Goal: Download file/media

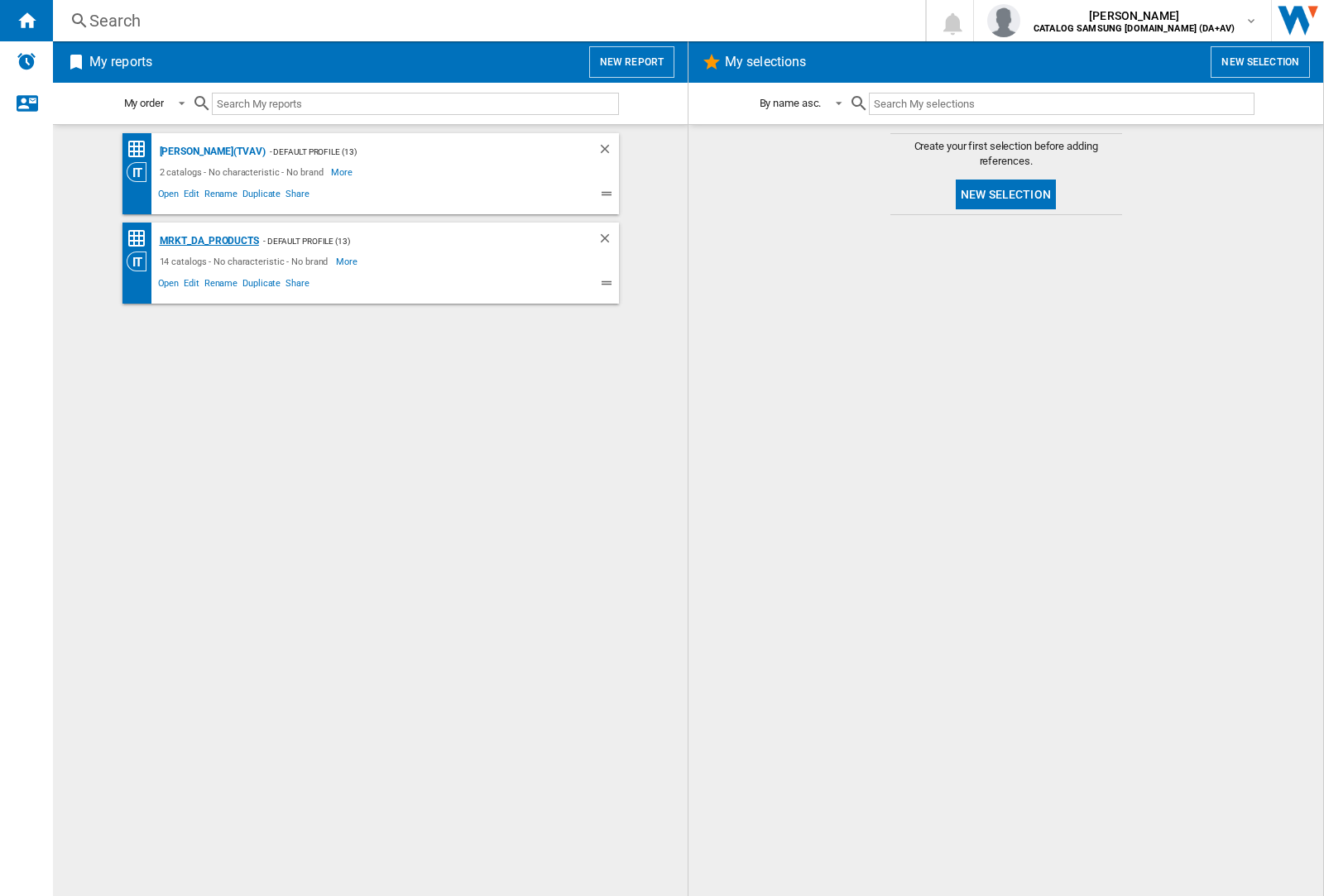
click at [209, 240] on div "MRKT_DA_PRODUCTS" at bounding box center [207, 241] width 104 height 21
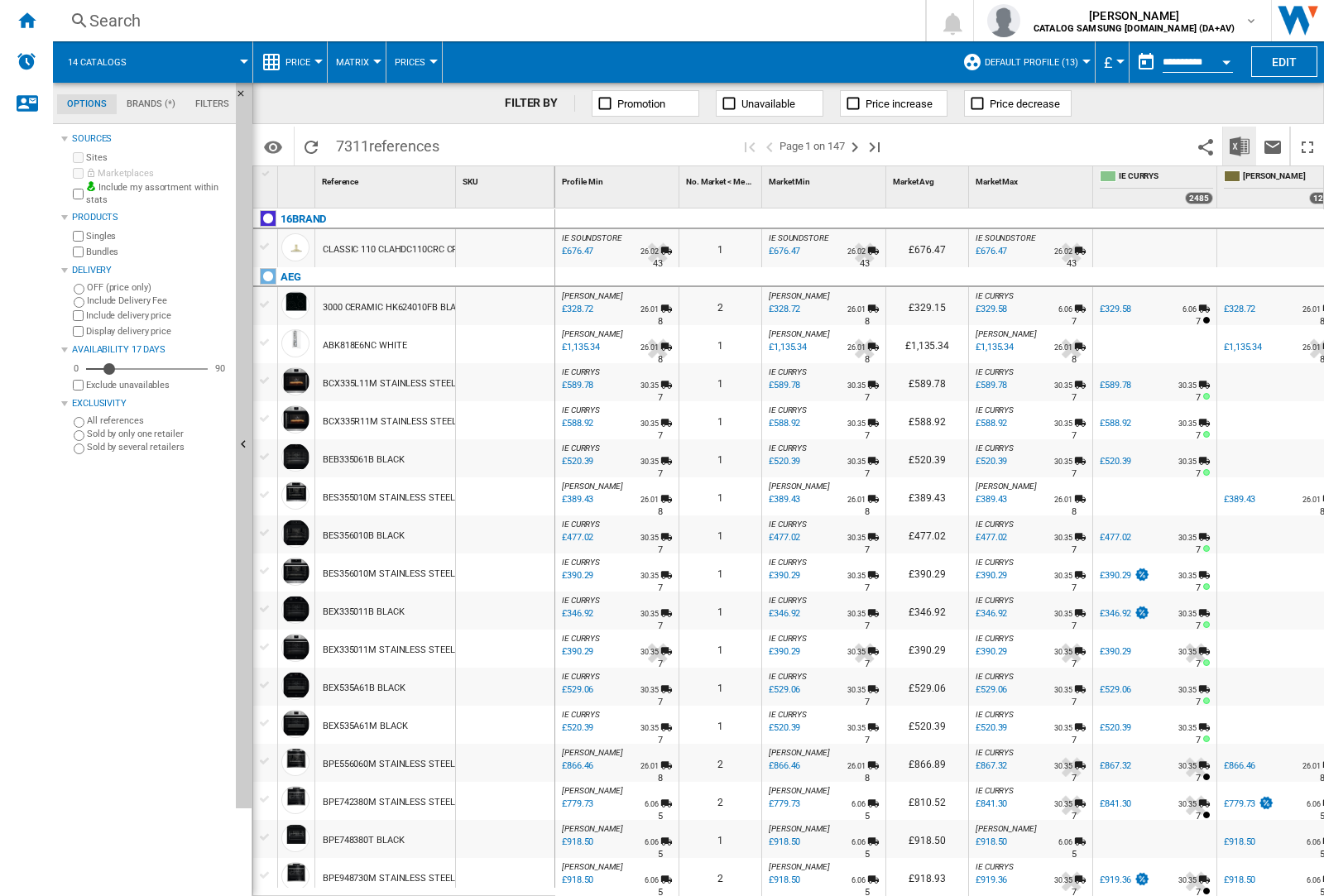
click at [1239, 145] on img "Download in Excel" at bounding box center [1240, 146] width 20 height 20
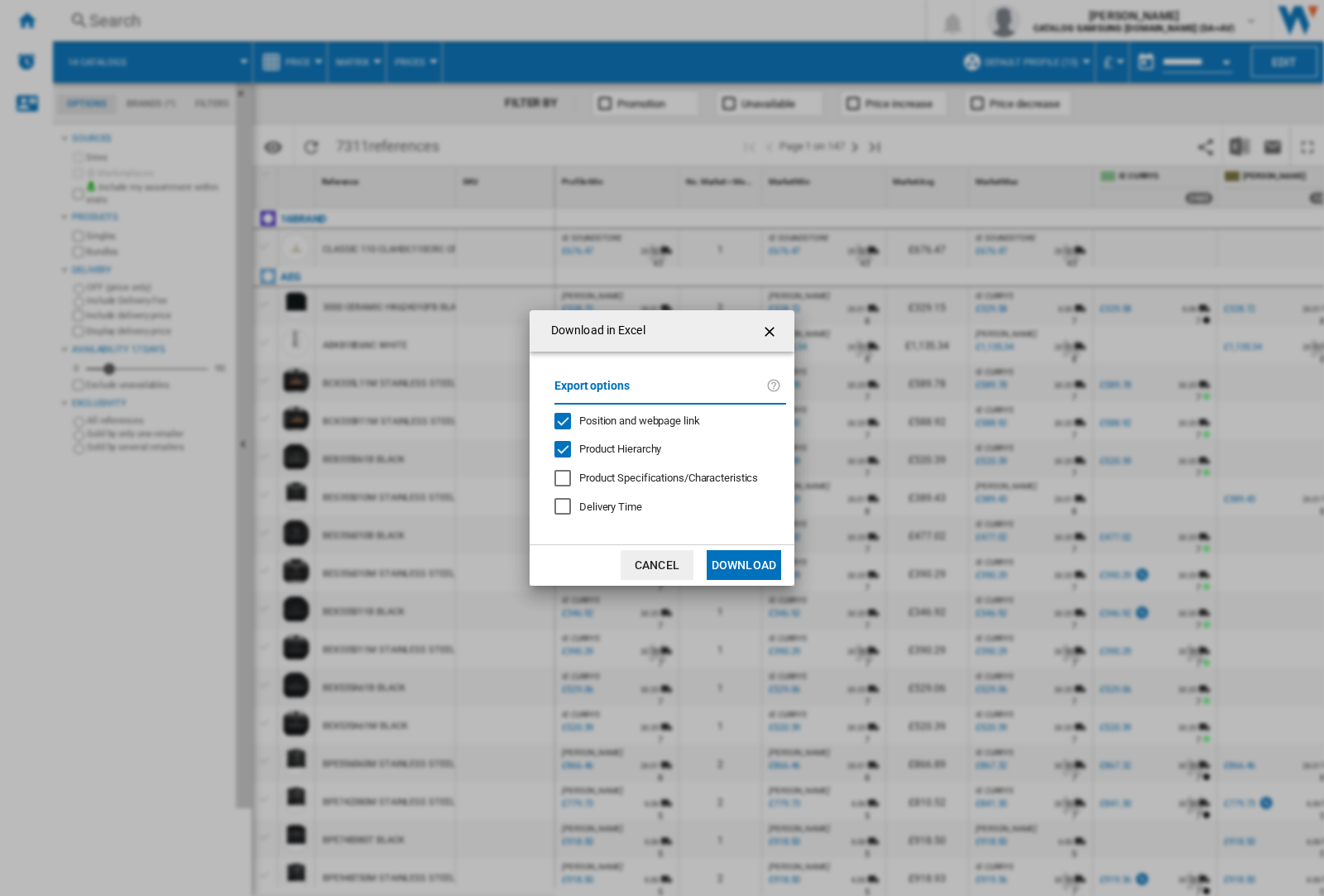
click at [629, 420] on span "Position and webpage link" at bounding box center [639, 420] width 121 height 12
click at [744, 565] on button "Download" at bounding box center [744, 565] width 75 height 30
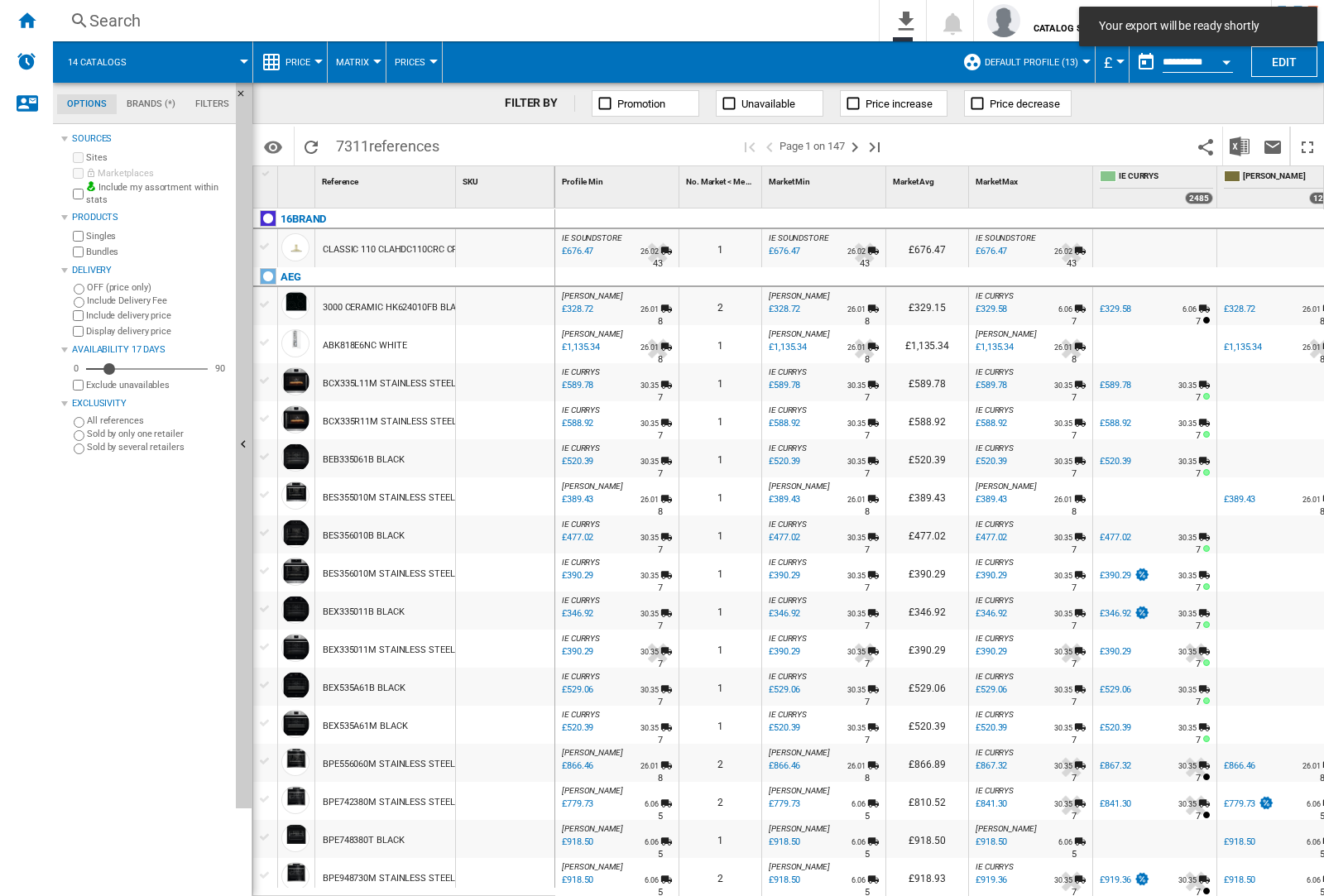
click at [512, 379] on div at bounding box center [504, 382] width 98 height 38
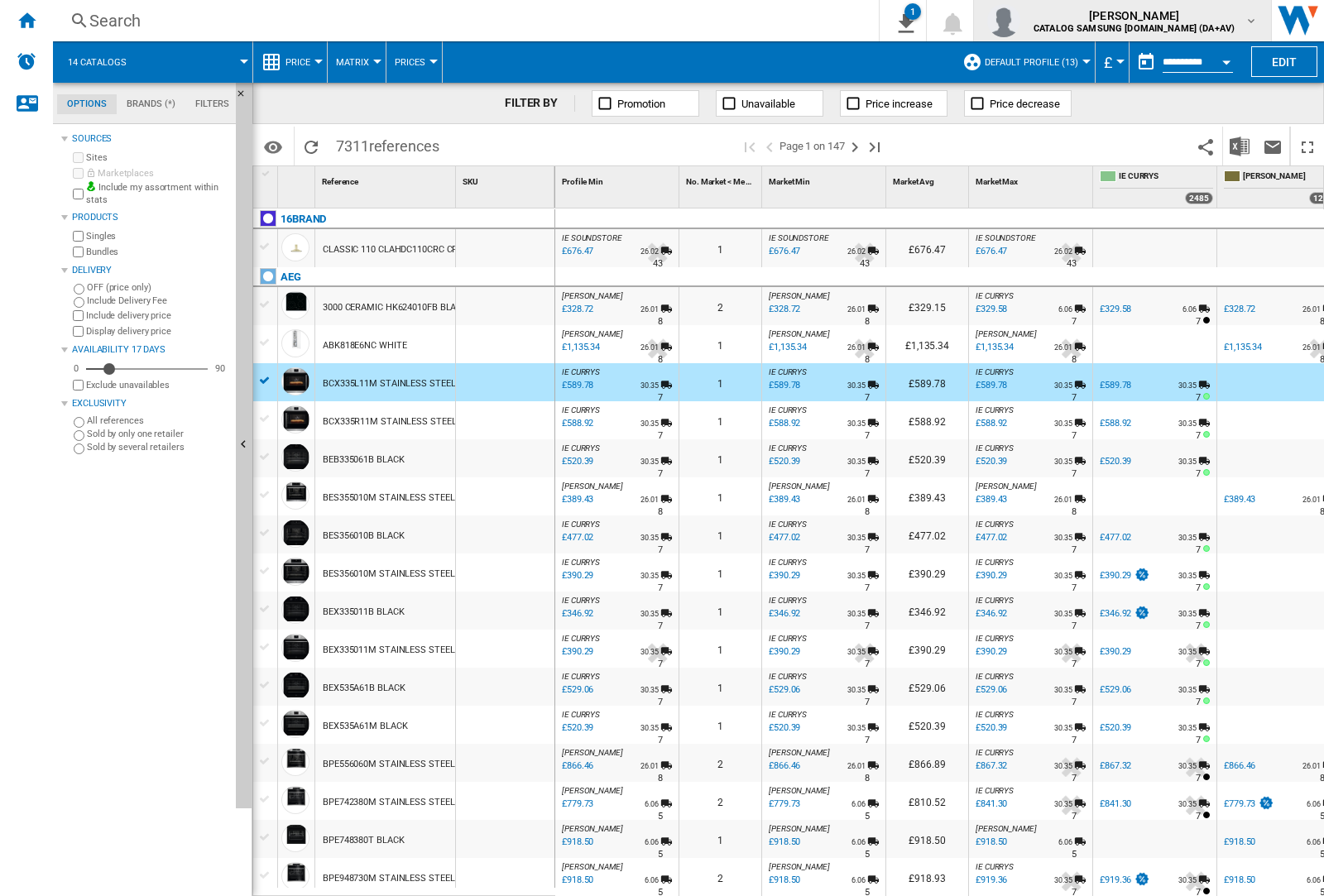
click at [1021, 21] on img "button" at bounding box center [1003, 20] width 33 height 33
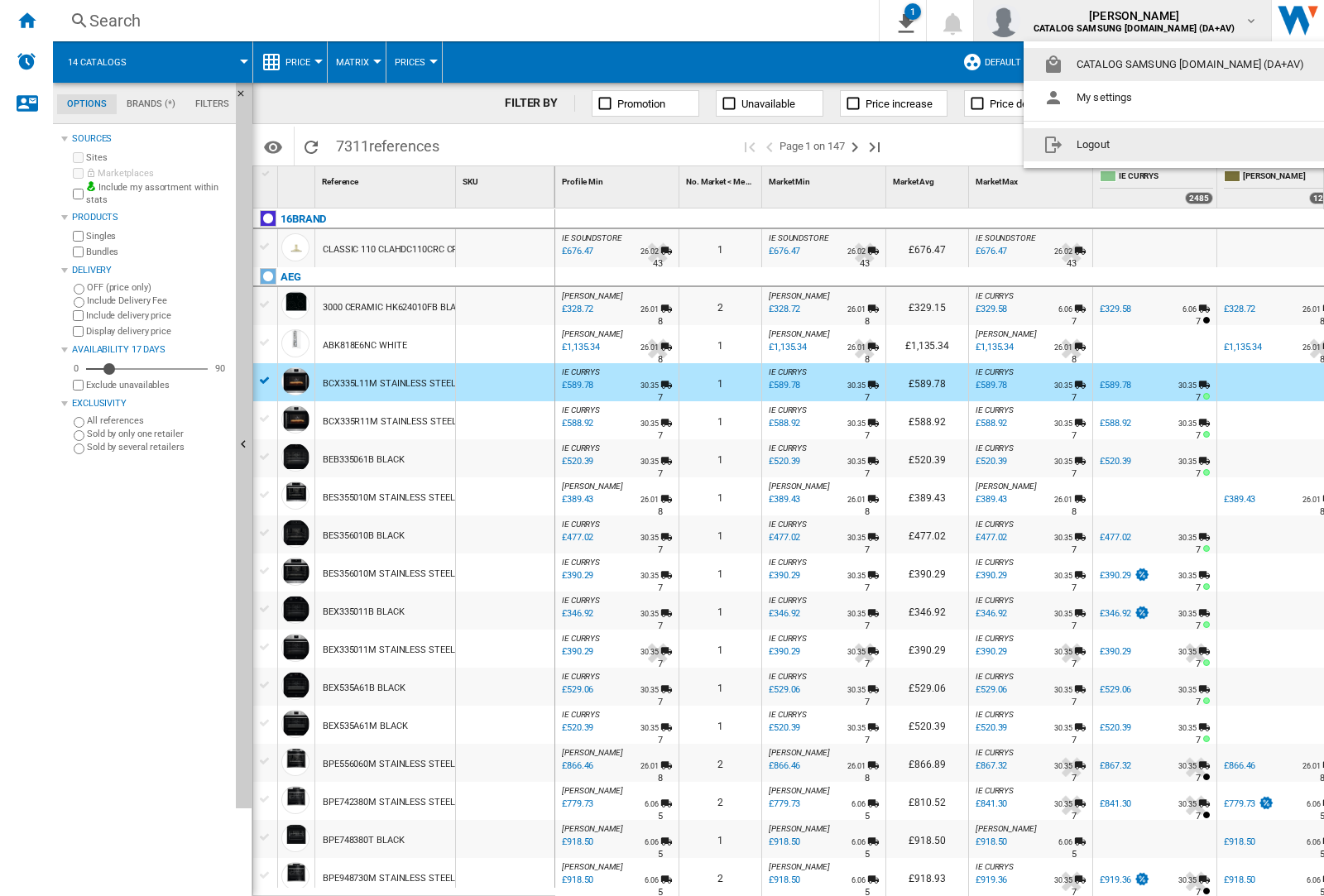
click at [1152, 145] on button "Logout" at bounding box center [1177, 144] width 307 height 33
